Goal: Transaction & Acquisition: Purchase product/service

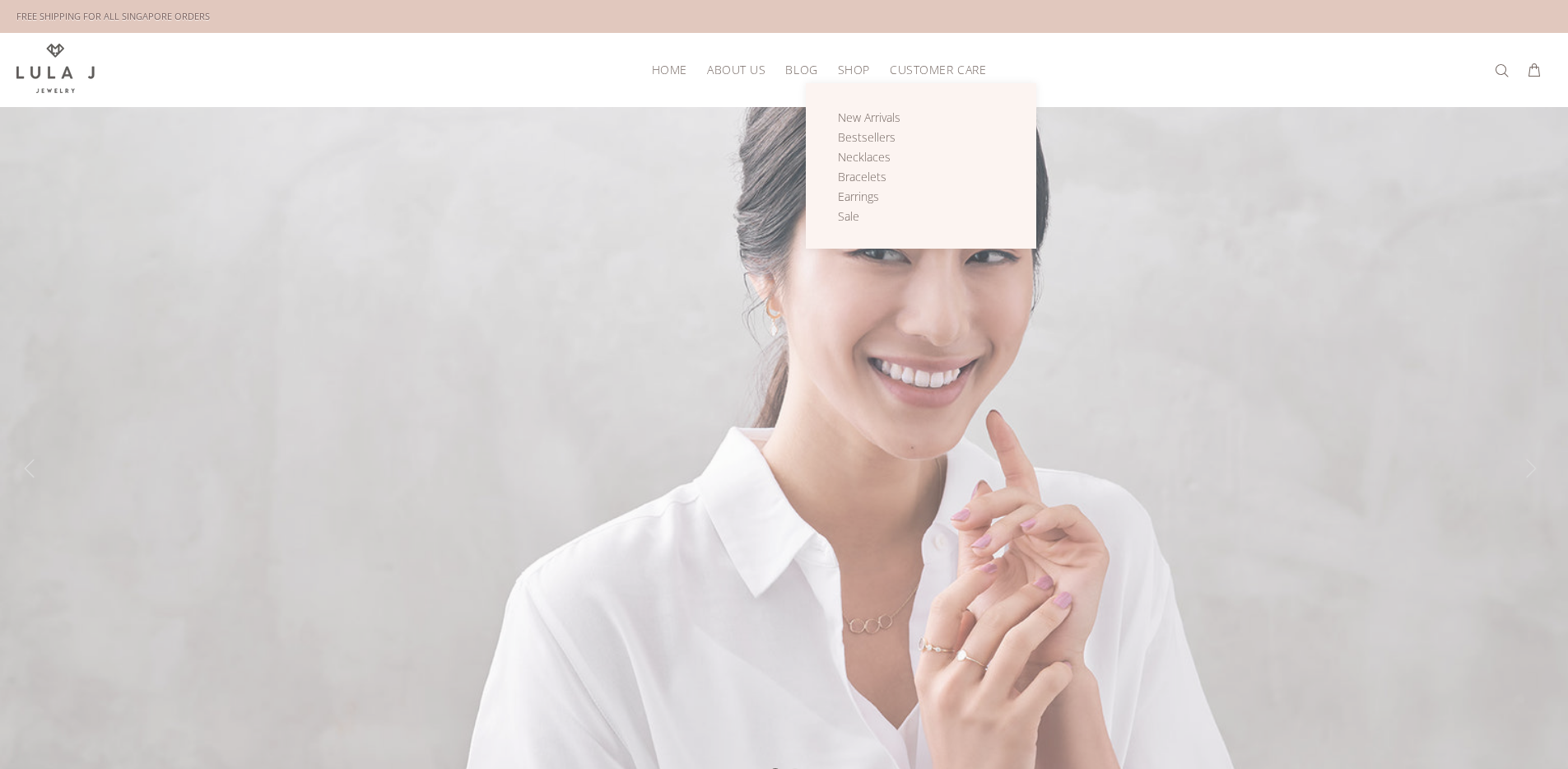
click at [845, 66] on span "Shop" at bounding box center [853, 69] width 32 height 12
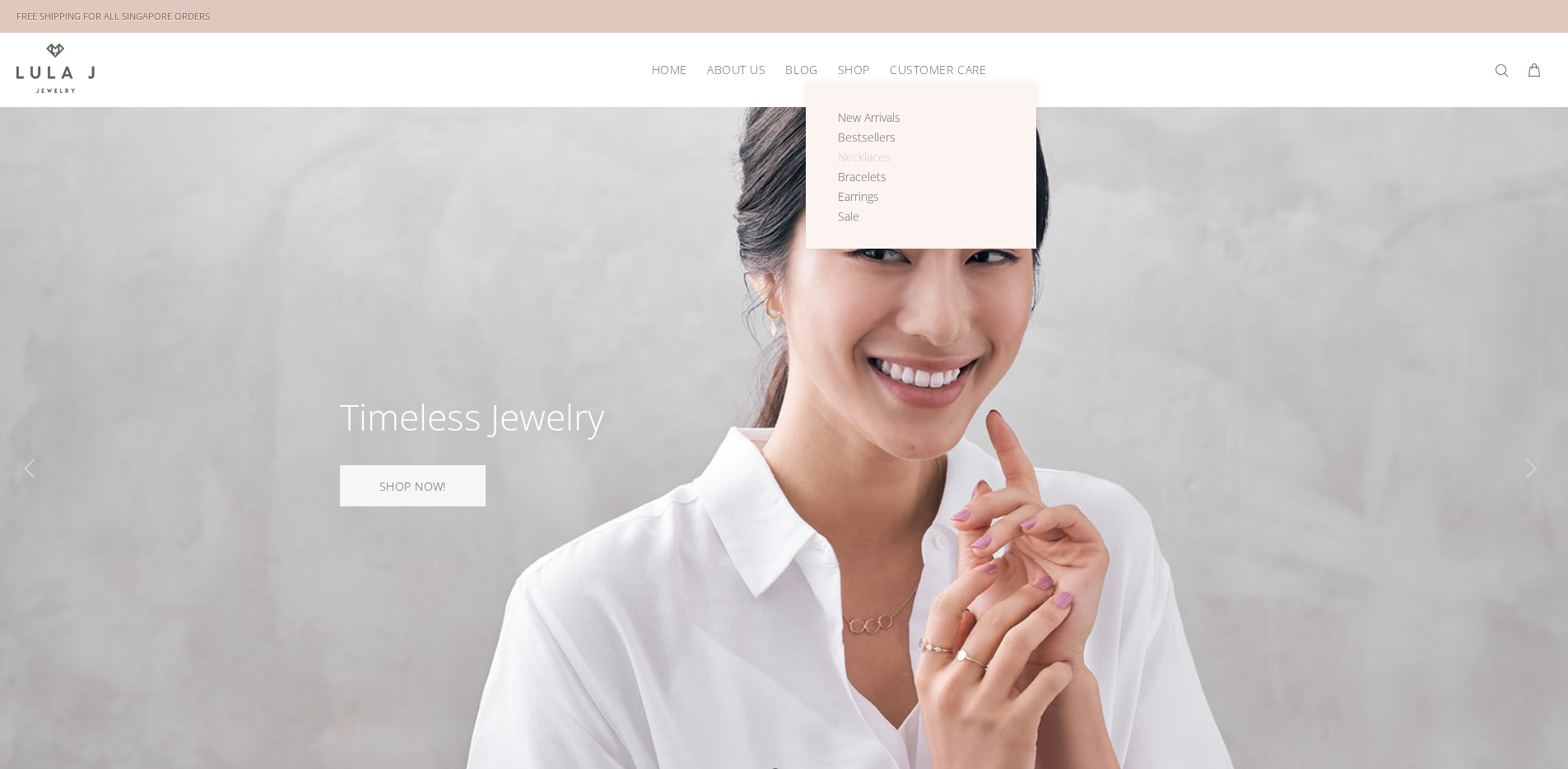
click at [860, 155] on span "Necklaces" at bounding box center [864, 157] width 52 height 16
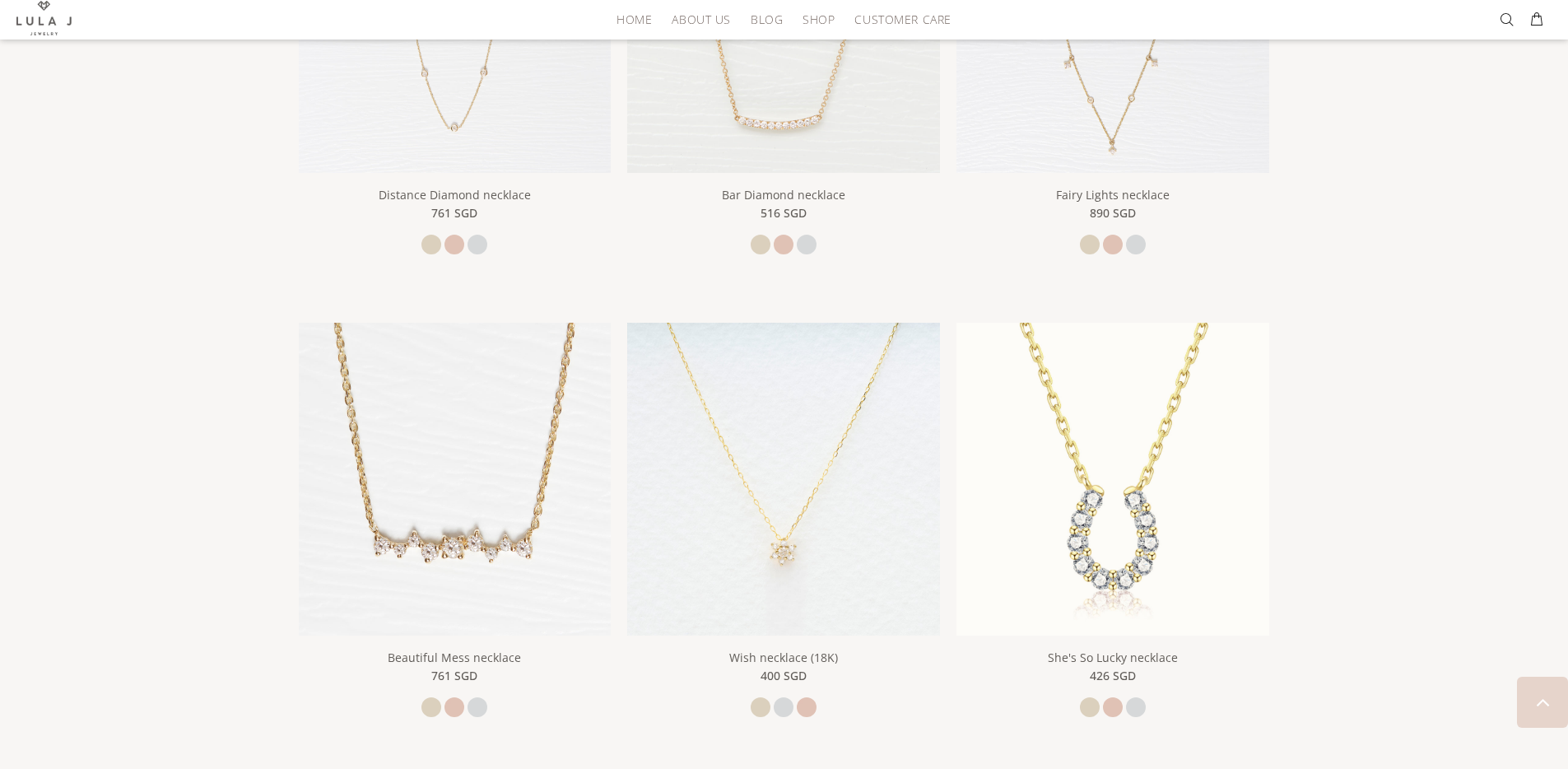
scroll to position [749, 0]
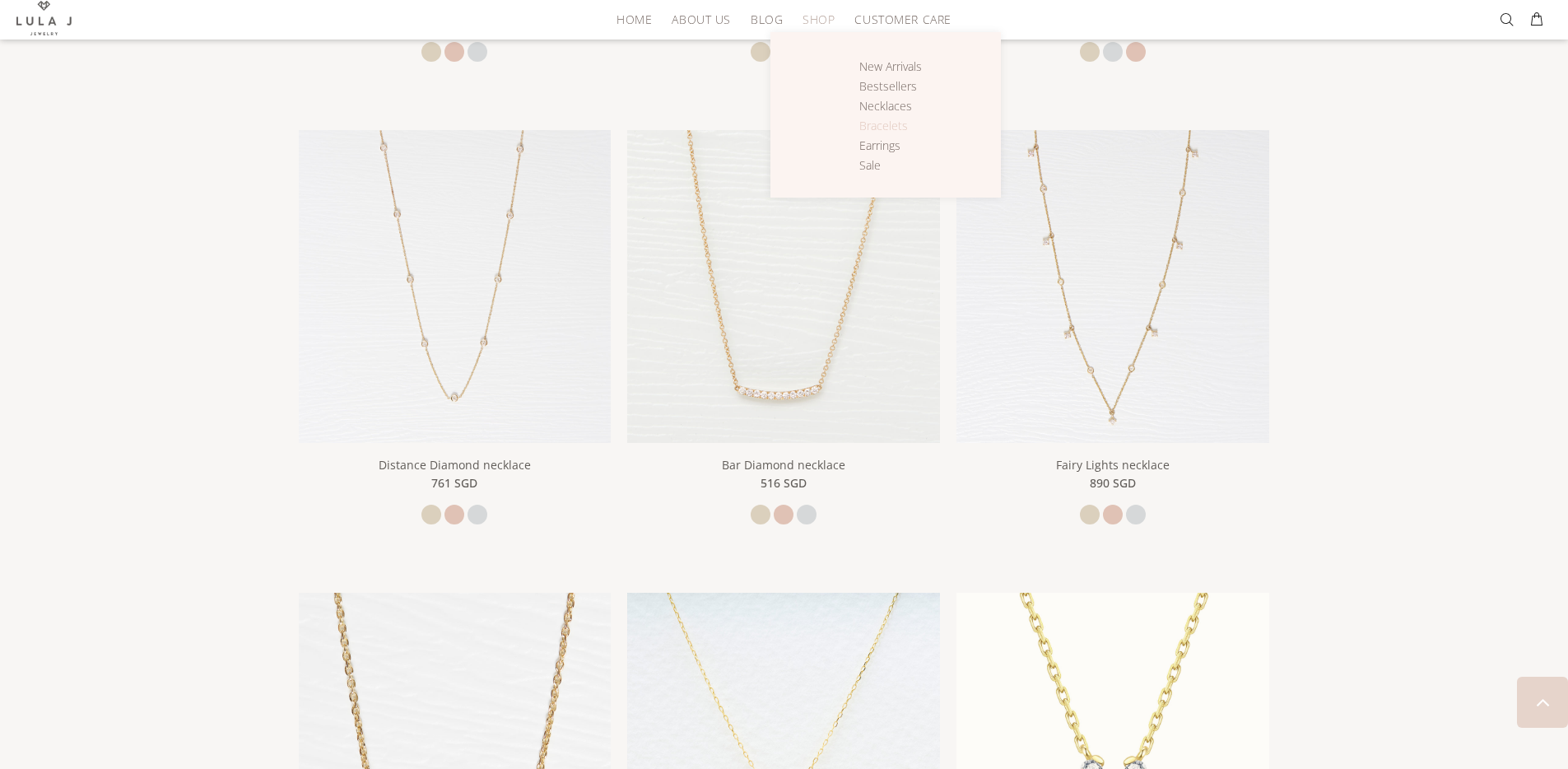
click at [876, 123] on span "Bracelets" at bounding box center [883, 125] width 49 height 16
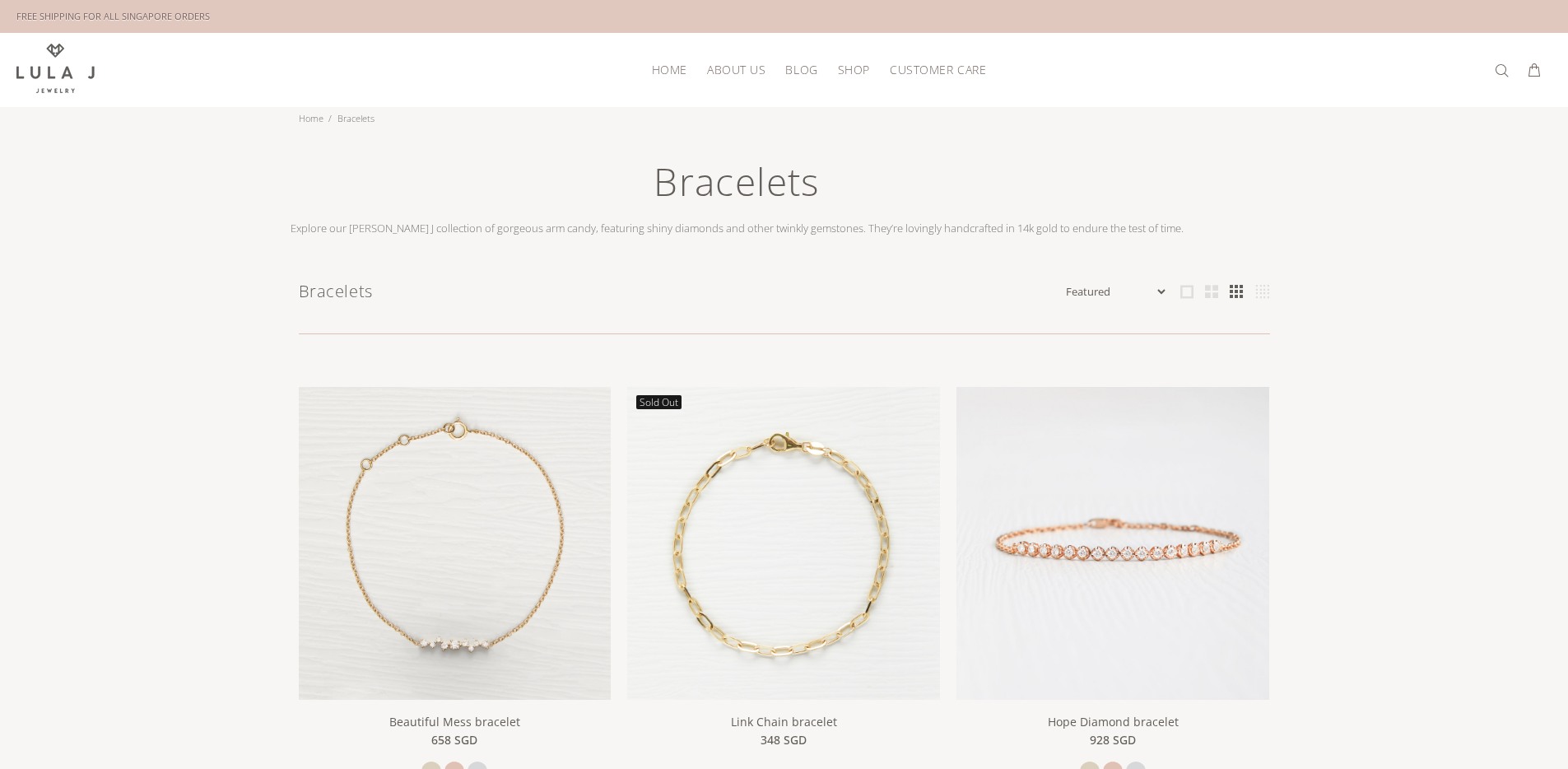
click at [1146, 294] on select "Featured Name Ascending Name Descending Date Ascending Date Descending Price As…" at bounding box center [1115, 292] width 105 height 17
click at [1062, 284] on select "Featured Name Ascending Name Descending Date Ascending Date Descending Price As…" at bounding box center [1115, 292] width 105 height 17
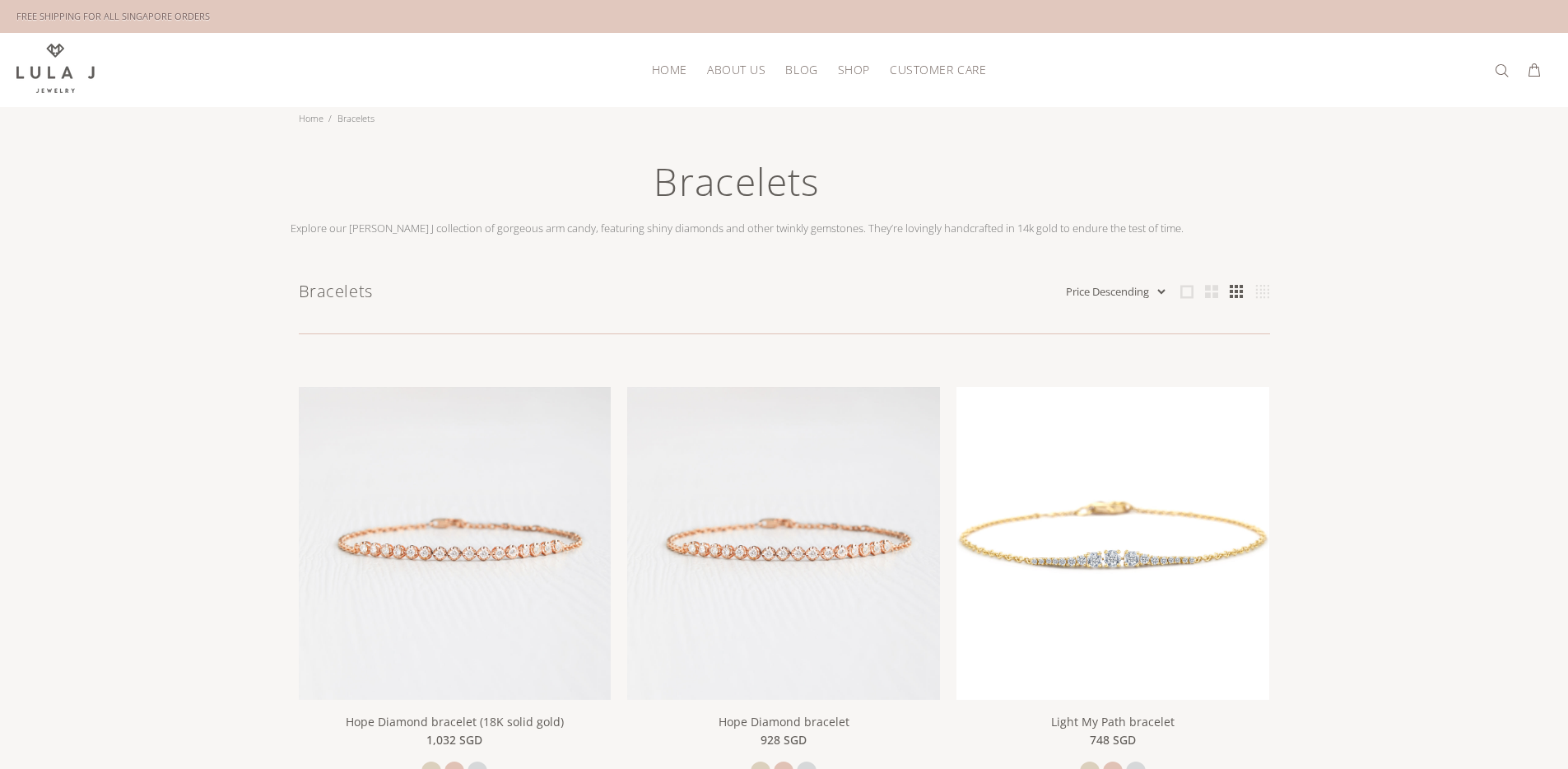
click at [1111, 287] on select "Featured Name Ascending Name Descending Date Ascending Date Descending Price As…" at bounding box center [1115, 292] width 105 height 17
select select "price-ascending"
click at [1062, 284] on select "Featured Name Ascending Name Descending Date Ascending Date Descending Price As…" at bounding box center [1115, 292] width 105 height 17
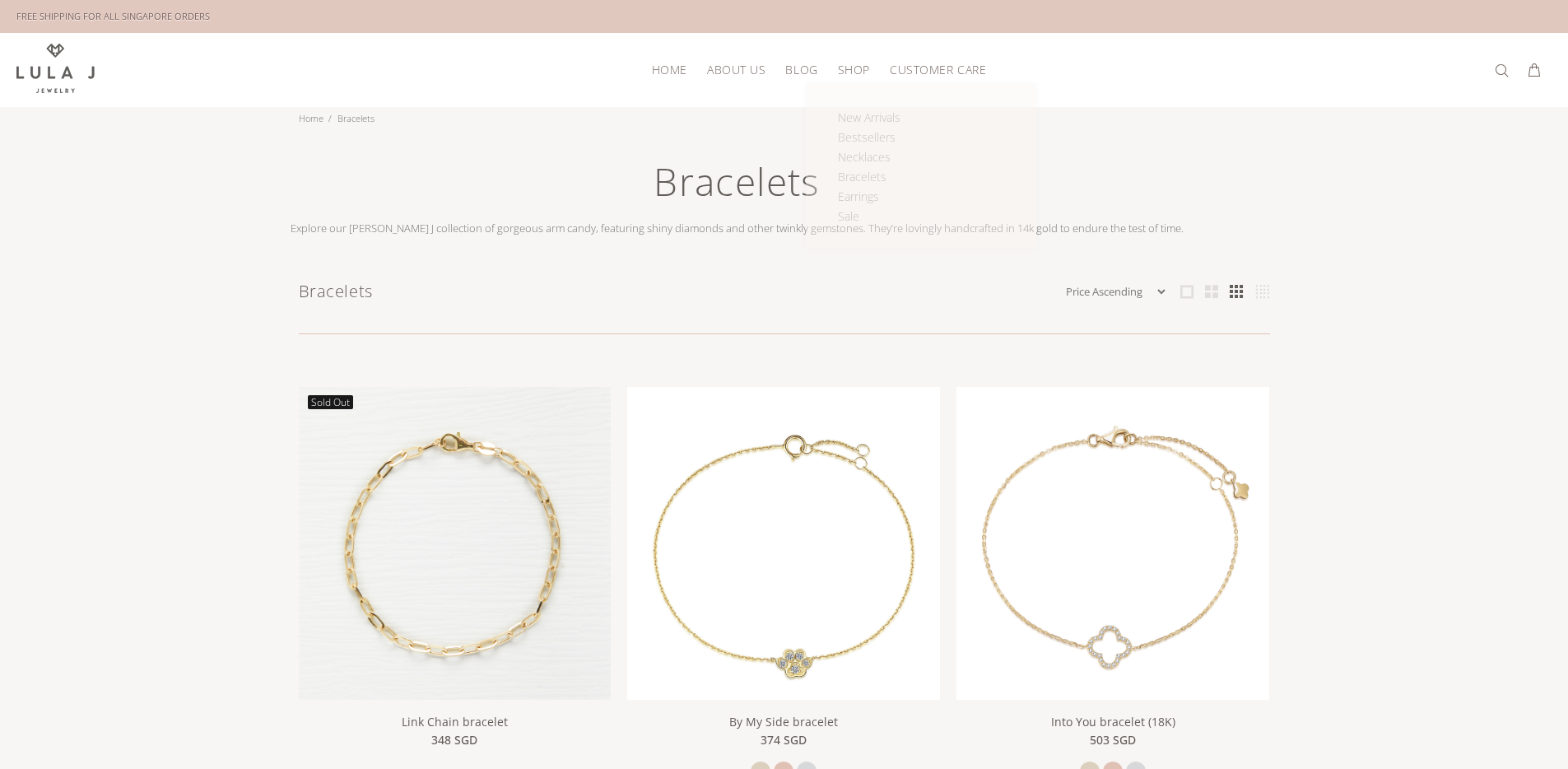
click at [845, 66] on span "Shop" at bounding box center [853, 69] width 32 height 12
click at [867, 179] on span "Bracelets" at bounding box center [862, 176] width 49 height 16
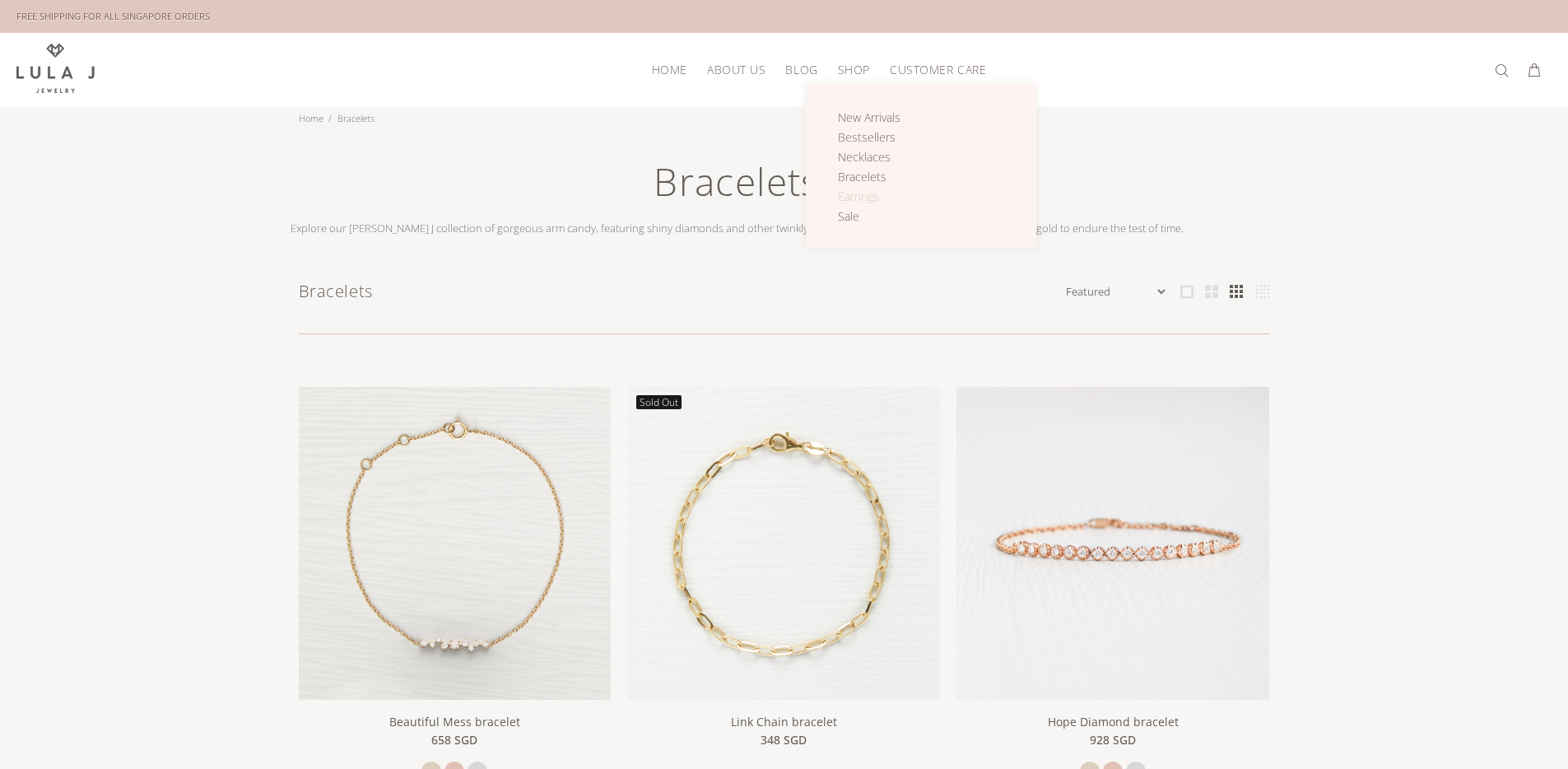
click at [864, 197] on span "Earrings" at bounding box center [858, 196] width 41 height 16
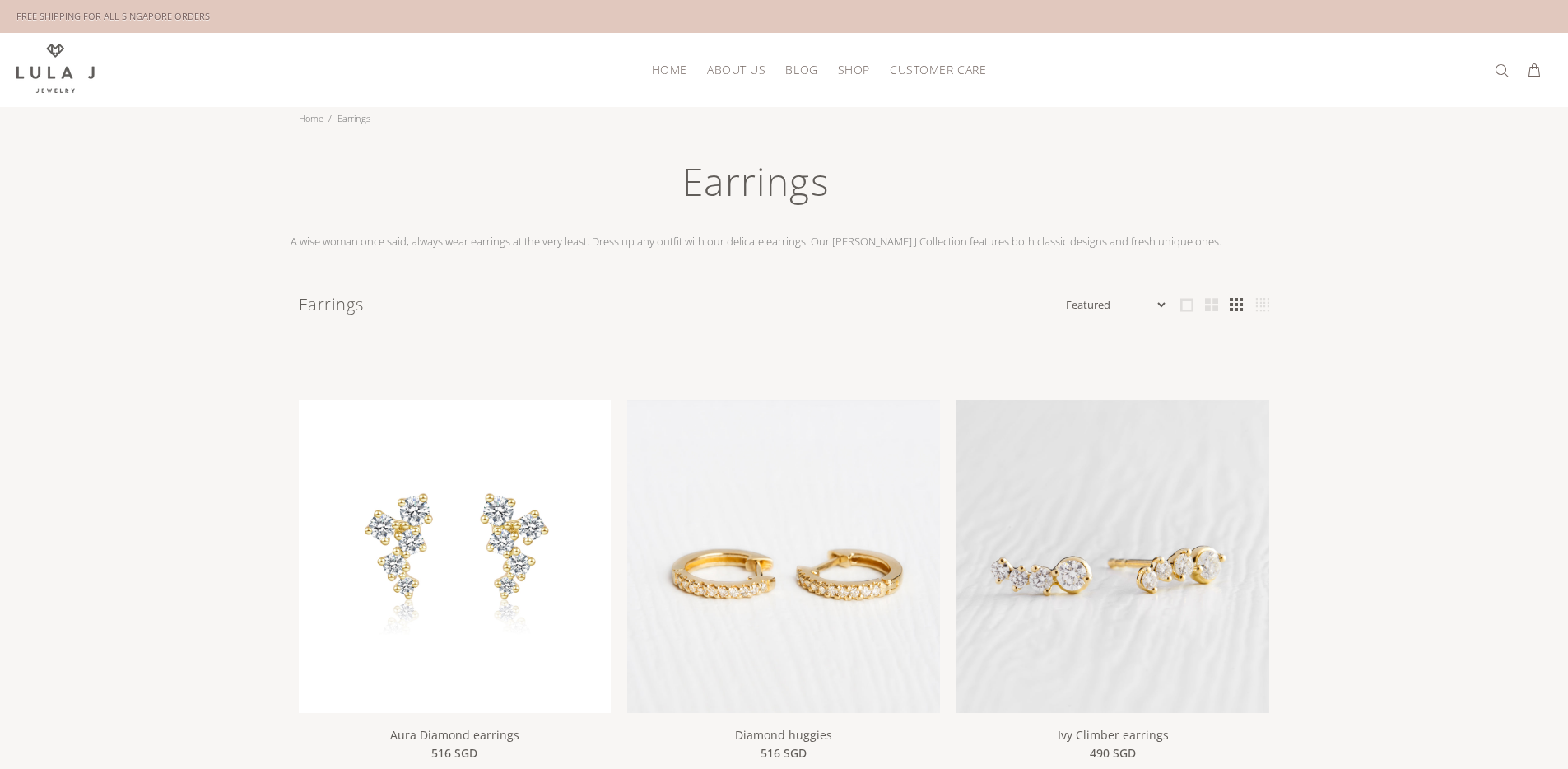
click at [1103, 302] on select "Featured Name Ascending Name Descending Date Ascending Date Descending Price As…" at bounding box center [1115, 305] width 105 height 17
select select "price-ascending"
click at [1062, 297] on select "Featured Name Ascending Name Descending Date Ascending Date Descending Price As…" at bounding box center [1115, 305] width 105 height 17
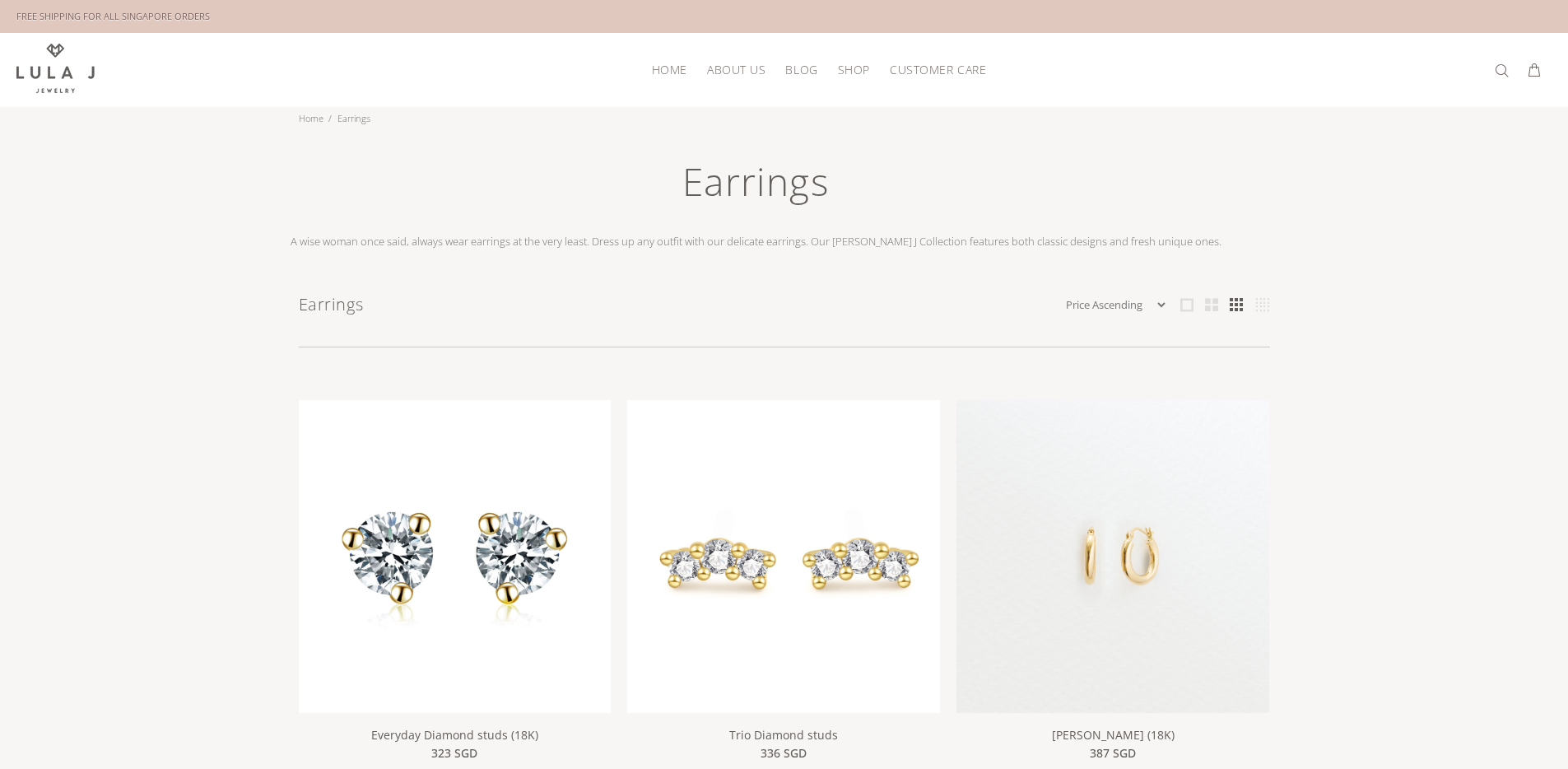
click at [858, 67] on span "Shop" at bounding box center [853, 69] width 32 height 12
click at [886, 217] on link "Sale" at bounding box center [878, 217] width 81 height 20
